Goal: Task Accomplishment & Management: Manage account settings

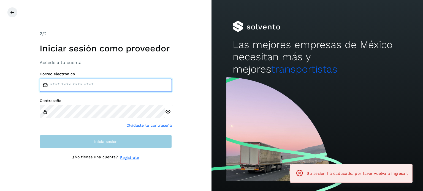
type input "**********"
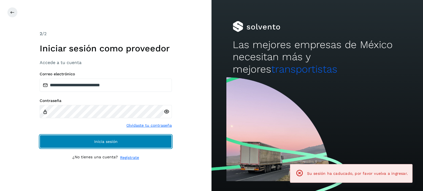
click at [106, 140] on span "Inicia sesión" at bounding box center [105, 142] width 23 height 4
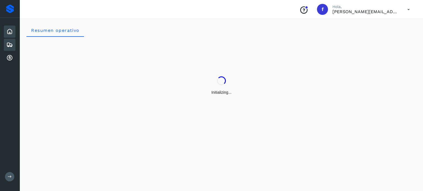
click at [12, 45] on icon at bounding box center [9, 45] width 7 height 7
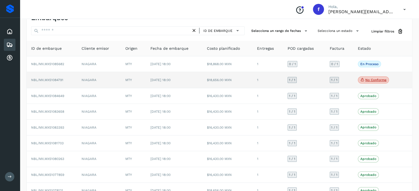
scroll to position [28, 0]
